Goal: Information Seeking & Learning: Check status

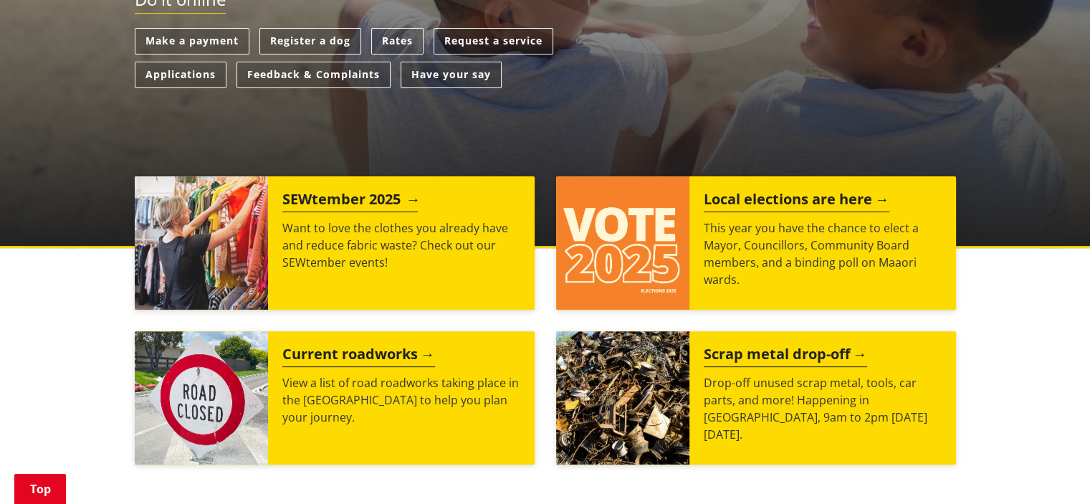
scroll to position [430, 0]
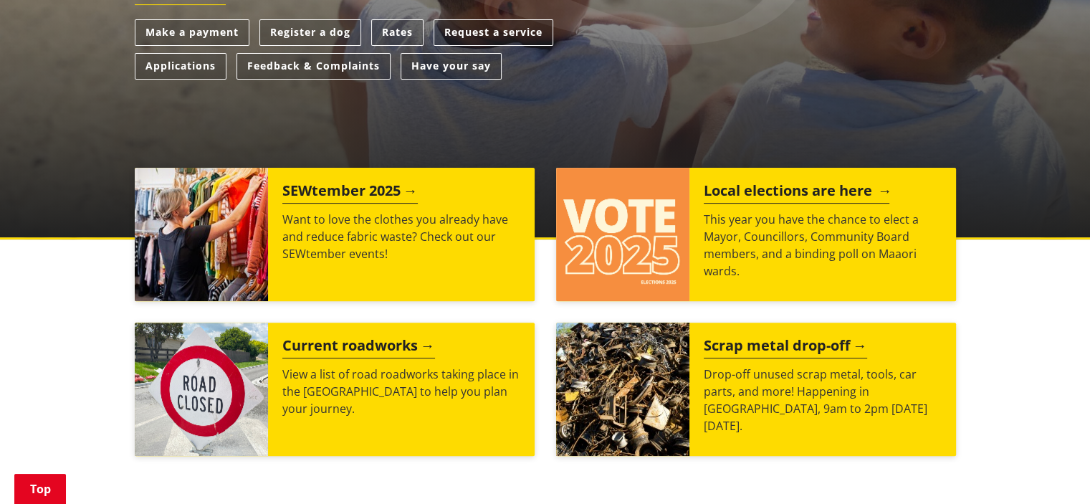
click at [704, 249] on p "This year you have the chance to elect a Mayor, Councillors, Community Board me…" at bounding box center [823, 245] width 238 height 69
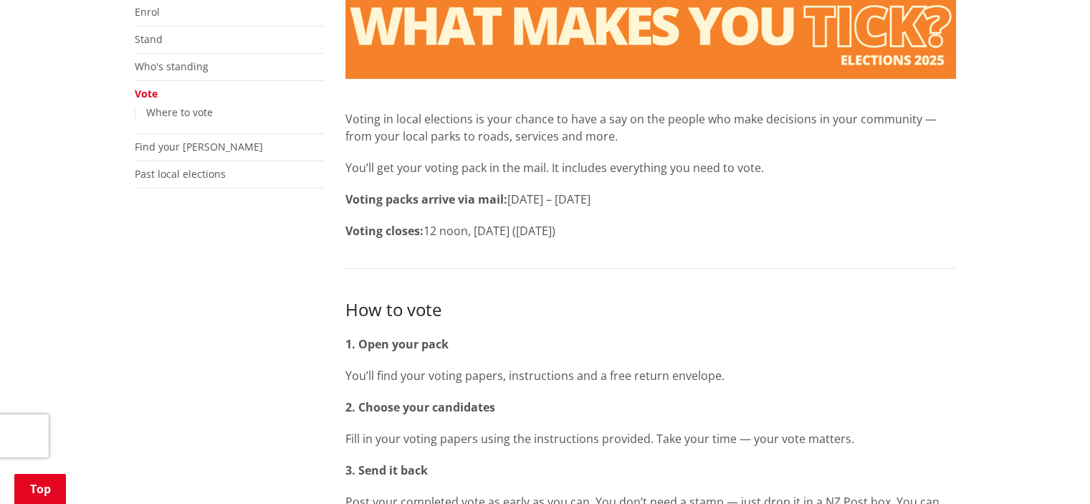
scroll to position [287, 0]
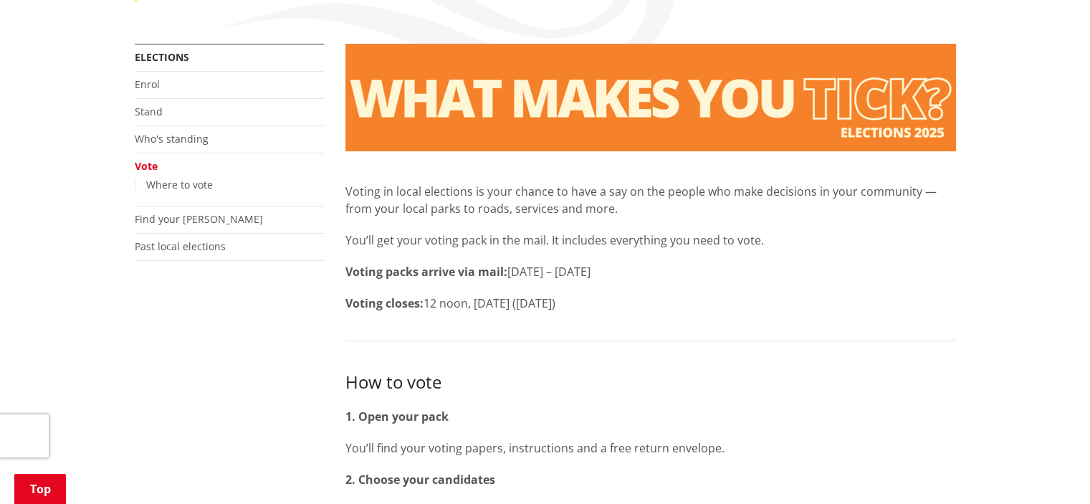
scroll to position [0, 0]
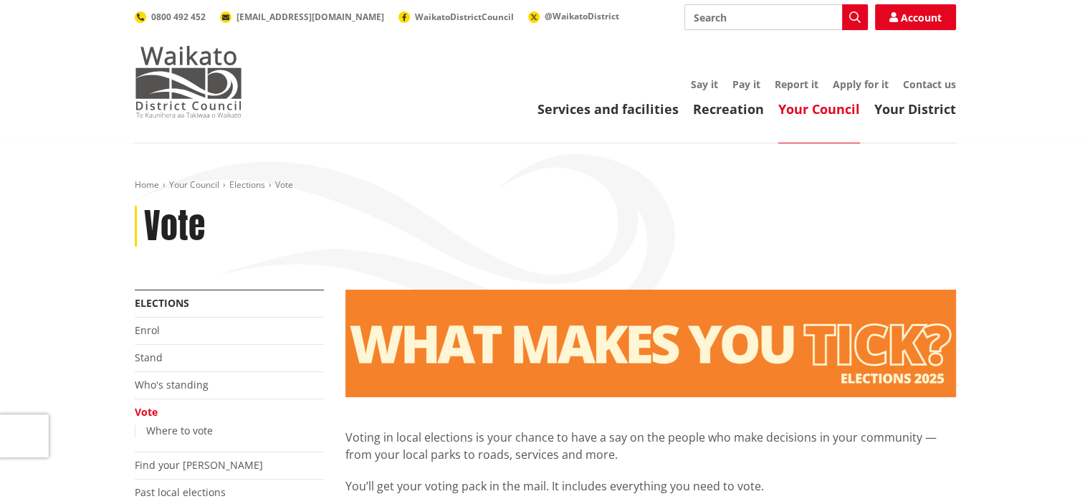
click at [203, 76] on img at bounding box center [188, 82] width 107 height 72
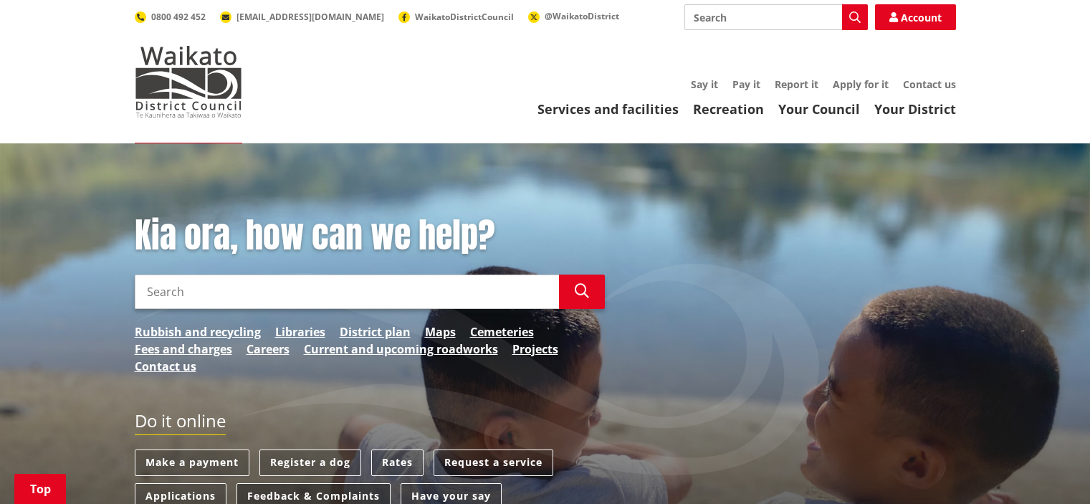
scroll to position [215, 0]
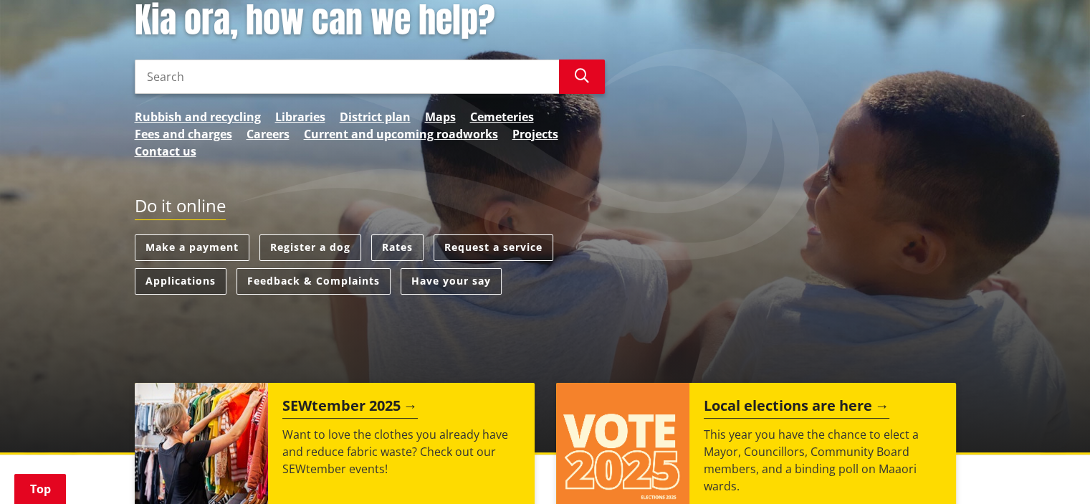
click at [219, 279] on link "Applications" at bounding box center [181, 281] width 92 height 27
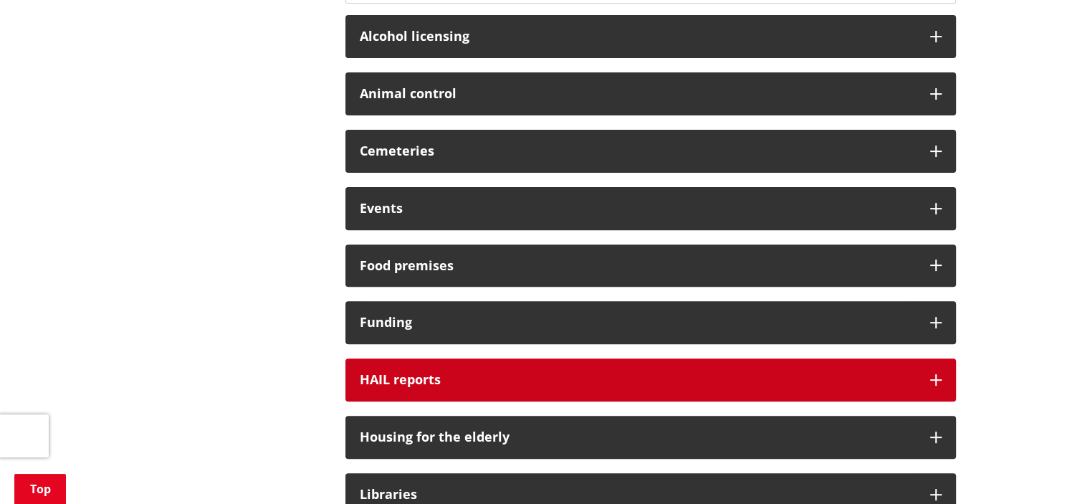
scroll to position [287, 0]
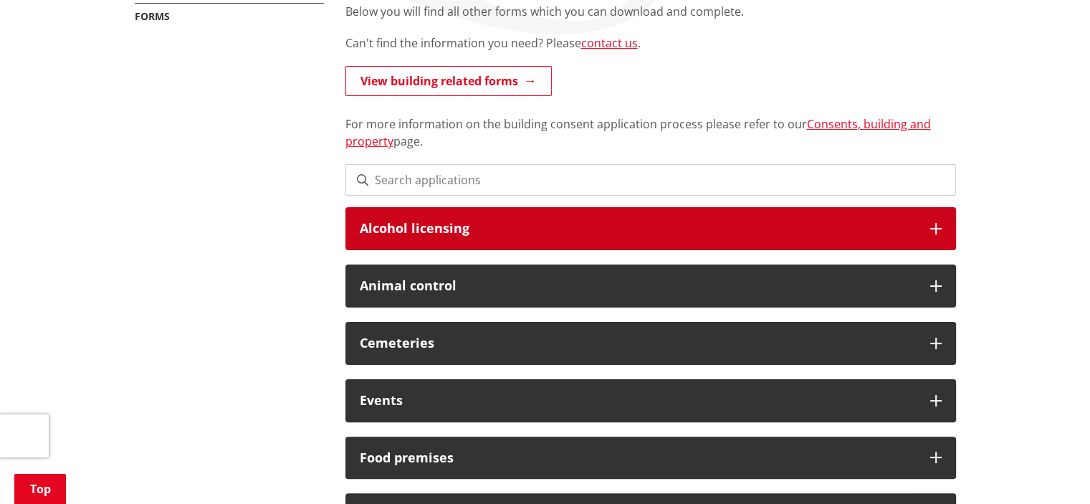
click at [518, 240] on div "Alcohol licensing" at bounding box center [650, 228] width 610 height 43
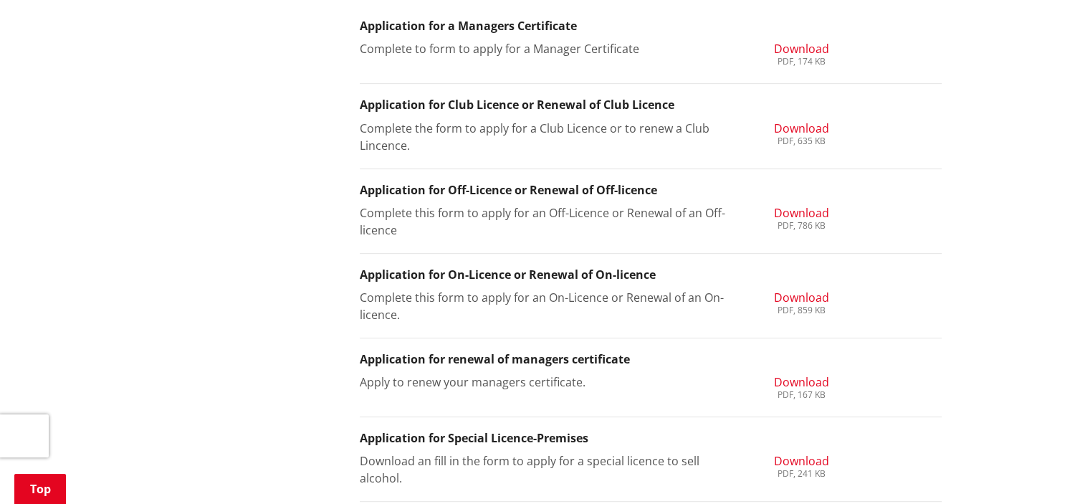
scroll to position [358, 0]
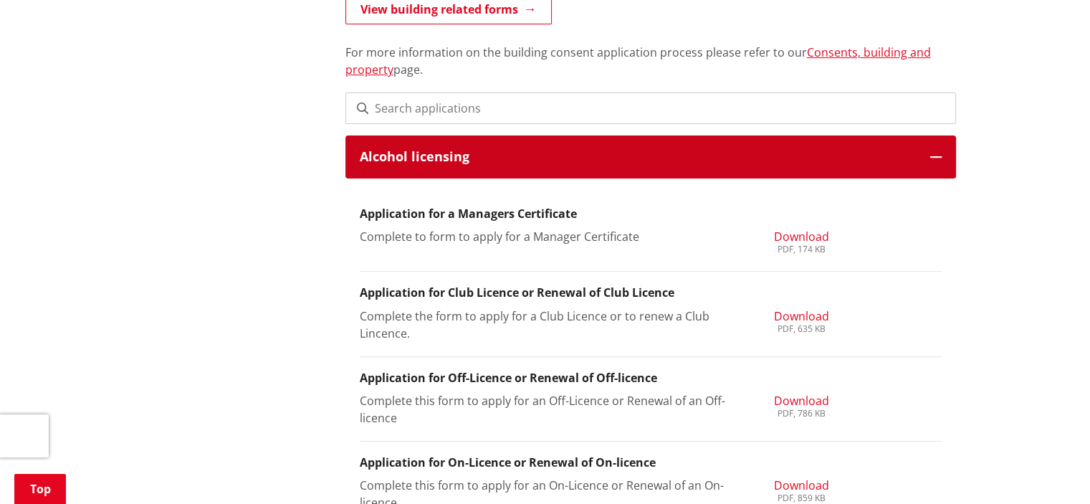
click at [441, 164] on h3 "Alcohol licensing" at bounding box center [638, 157] width 556 height 14
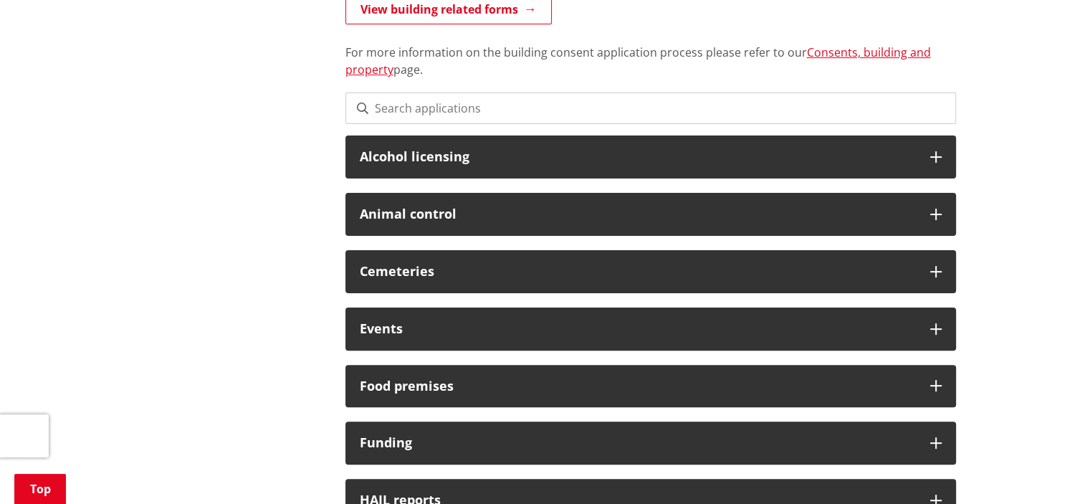
drag, startPoint x: 418, startPoint y: 226, endPoint x: 385, endPoint y: 235, distance: 34.2
click at [417, 226] on div "Animal control" at bounding box center [650, 214] width 610 height 43
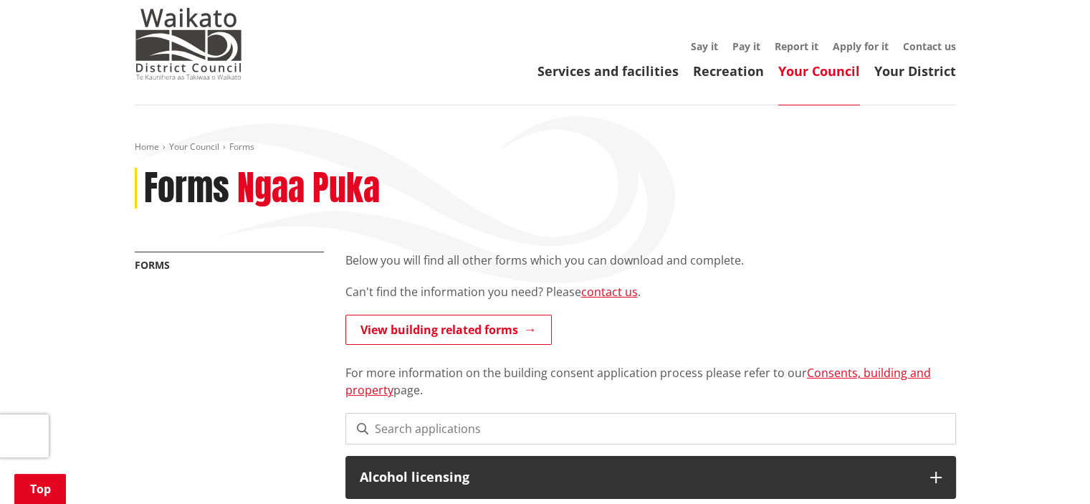
scroll to position [0, 0]
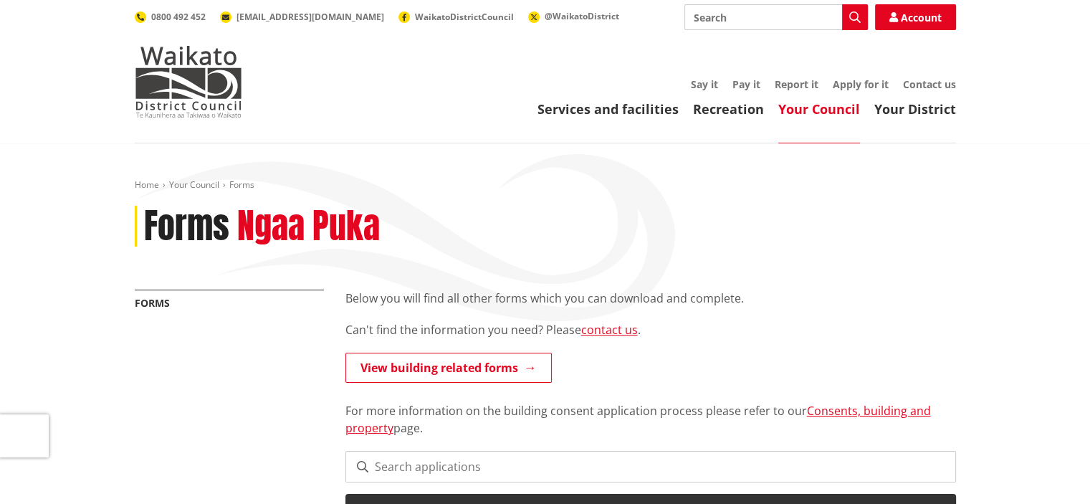
click at [119, 110] on header "Toggle search Toggle navigation Services and facilities Recreation Your Council…" at bounding box center [545, 71] width 1090 height 143
click at [189, 93] on img at bounding box center [188, 82] width 107 height 72
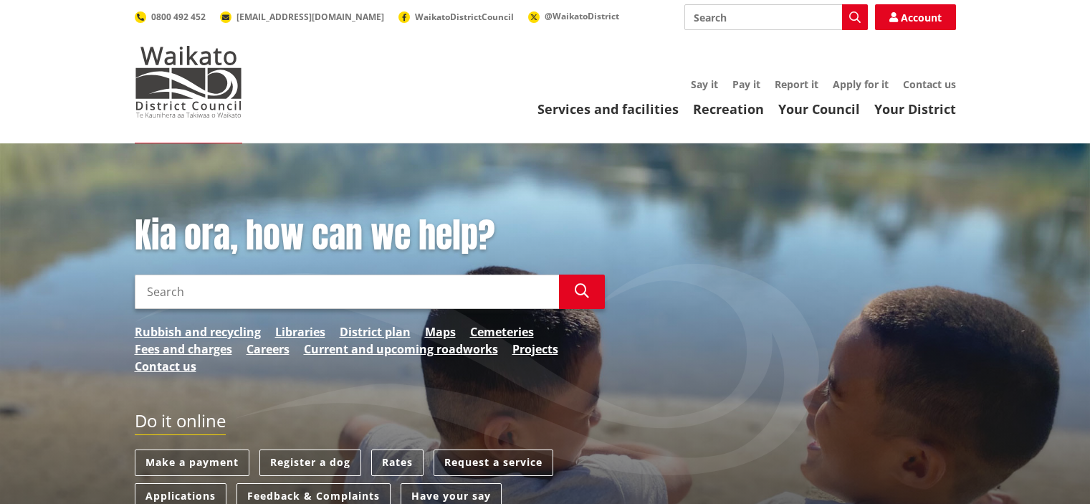
scroll to position [143, 0]
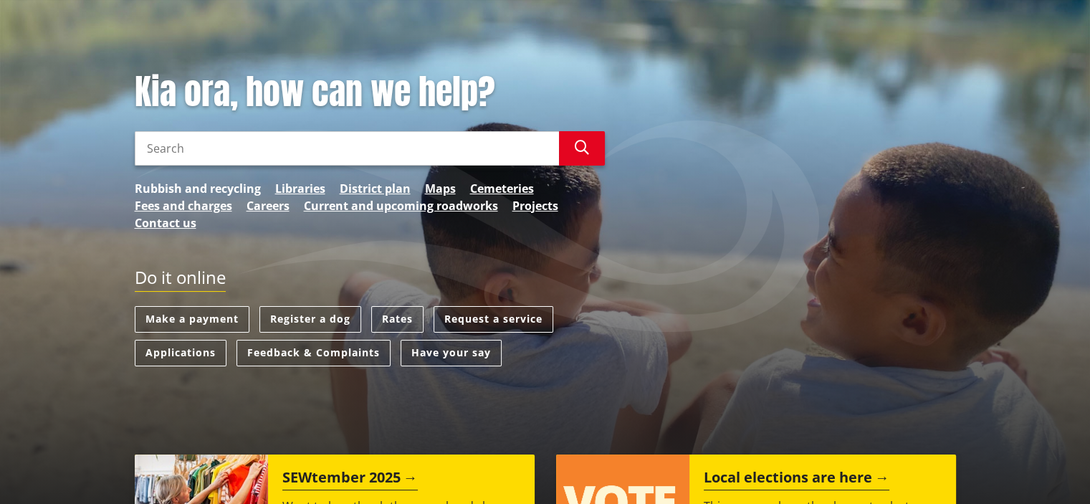
click at [206, 189] on link "Rubbish and recycling" at bounding box center [198, 188] width 126 height 17
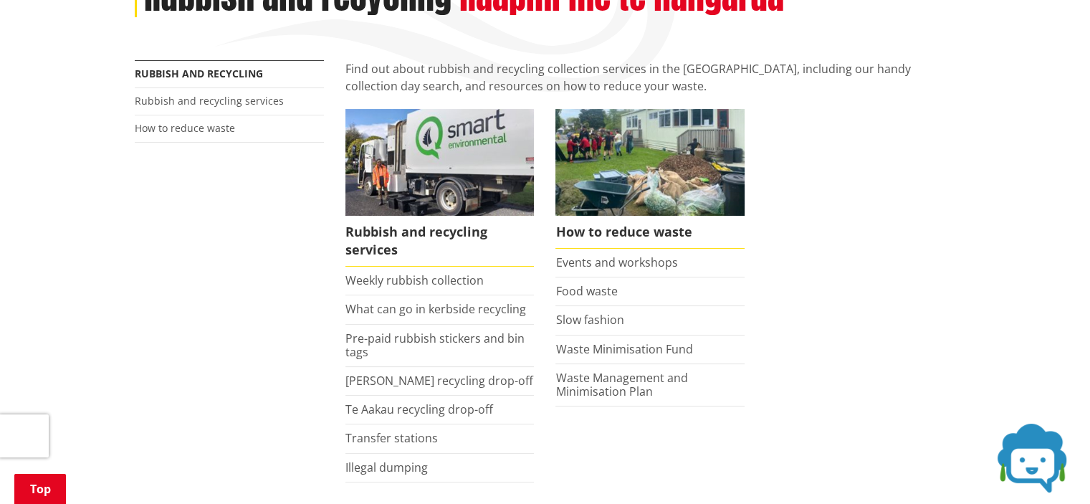
scroll to position [287, 0]
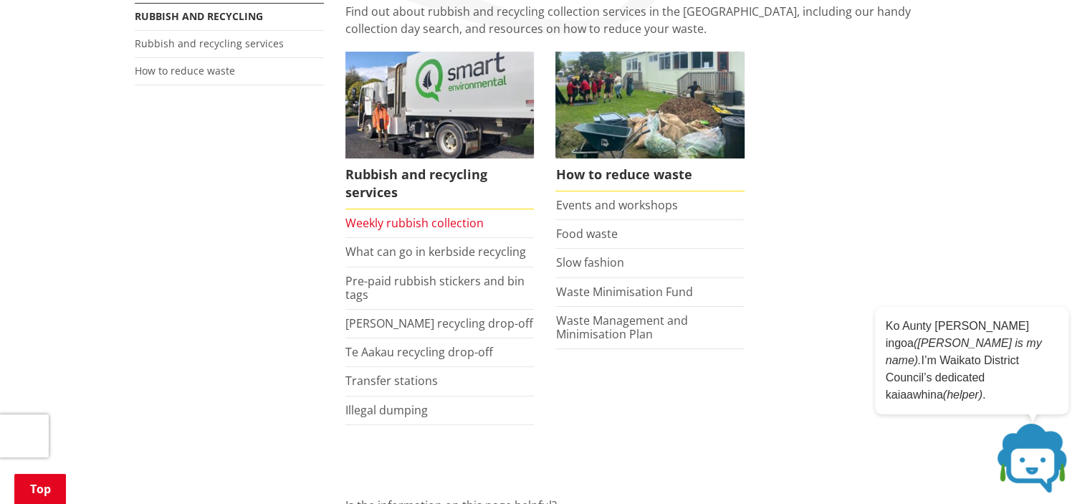
click at [450, 217] on link "Weekly rubbish collection" at bounding box center [414, 223] width 138 height 16
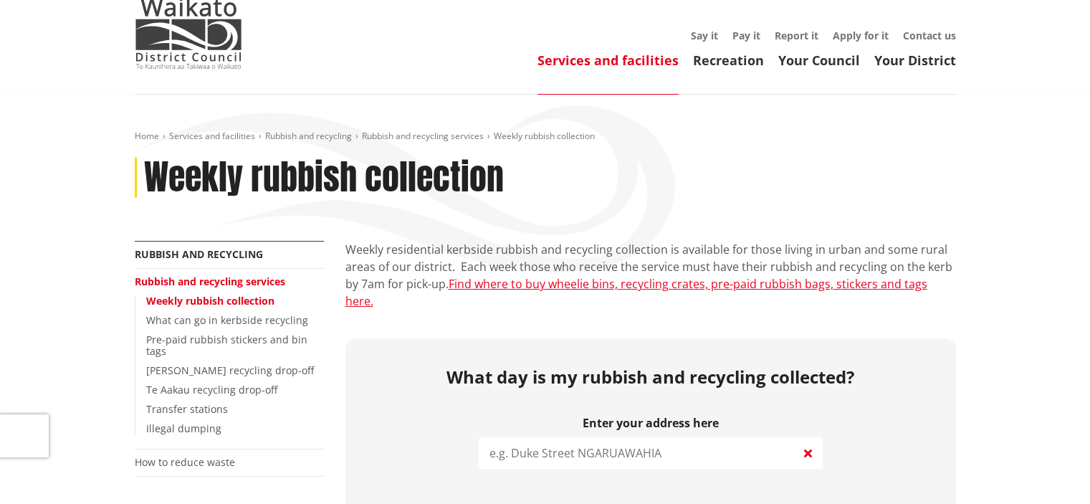
scroll to position [143, 0]
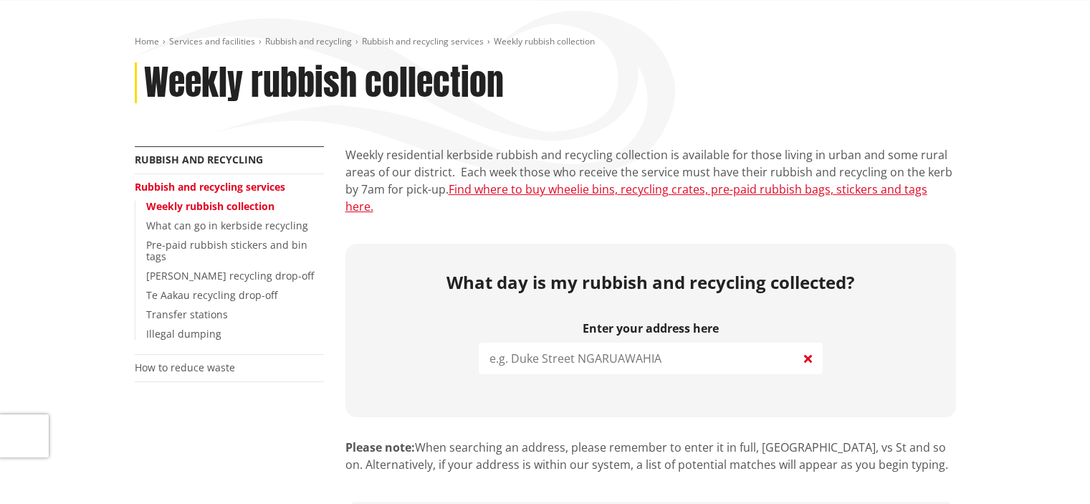
click at [564, 342] on input "search" at bounding box center [651, 358] width 344 height 32
paste input "[STREET_ADDRESS][PERSON_NAME]"
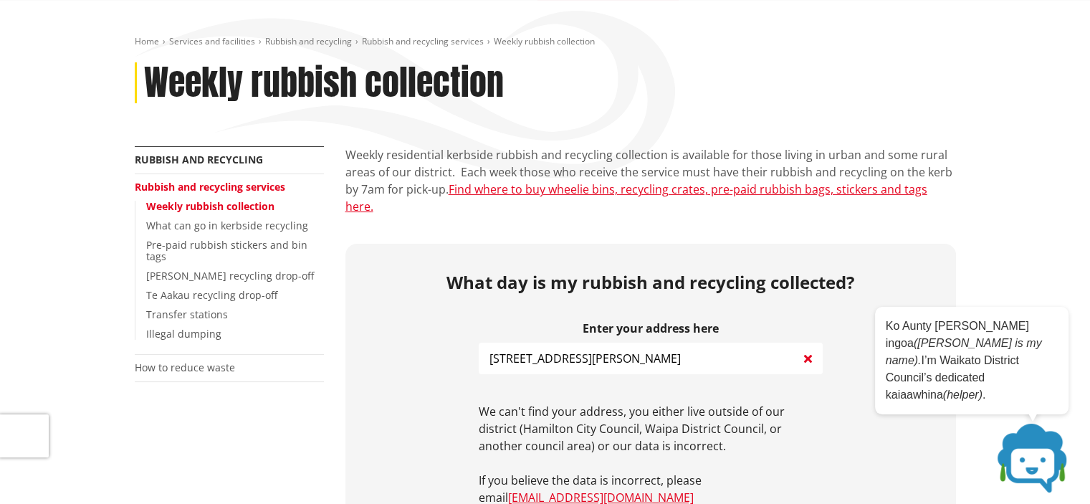
click at [586, 343] on input "[STREET_ADDRESS][PERSON_NAME]" at bounding box center [651, 358] width 344 height 32
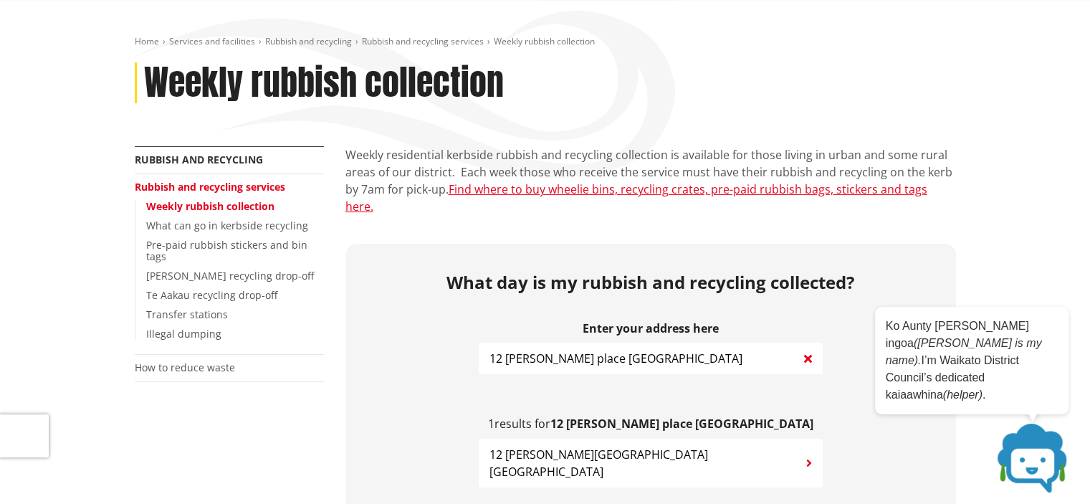
type input "12 [PERSON_NAME] place [GEOGRAPHIC_DATA]"
click at [522, 446] on span "12 [PERSON_NAME][GEOGRAPHIC_DATA] [GEOGRAPHIC_DATA]" at bounding box center [647, 463] width 317 height 34
